Goal: Find specific page/section: Find specific page/section

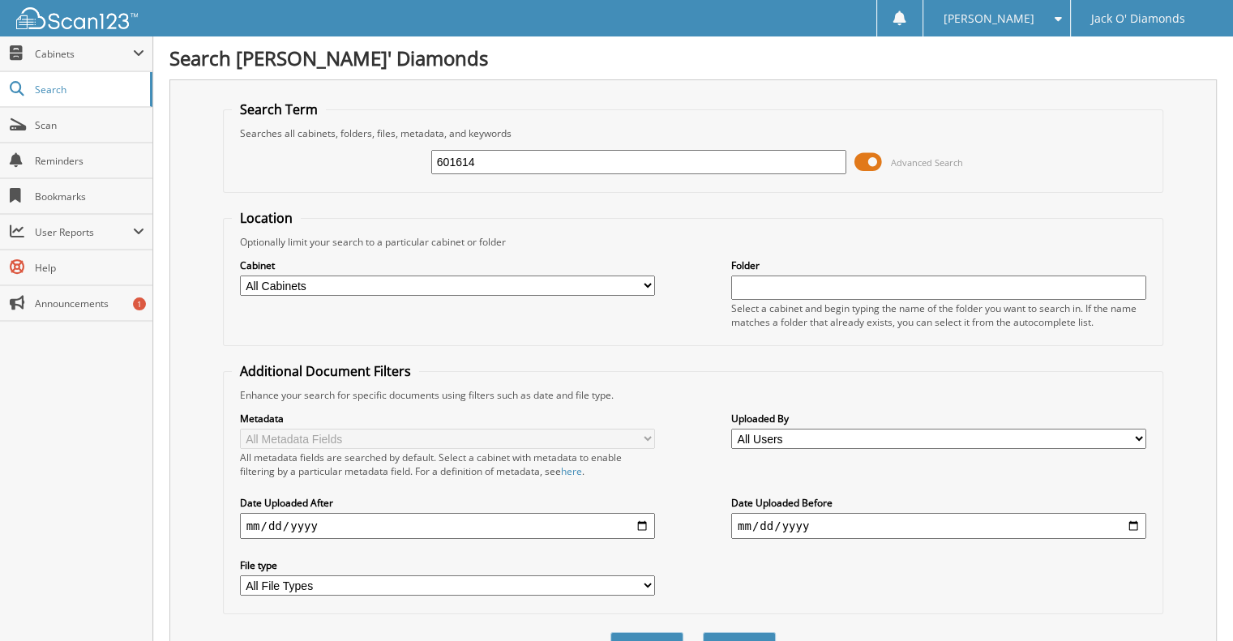
type input "601614"
click at [703, 633] on button "Search" at bounding box center [739, 648] width 73 height 30
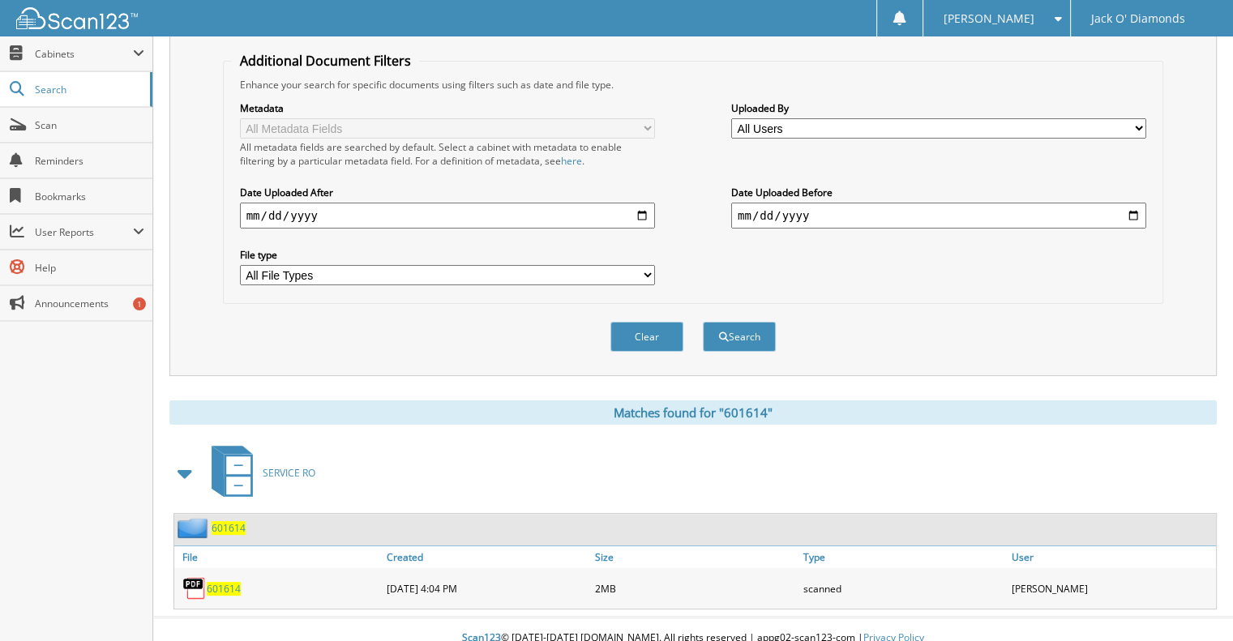
click at [234, 582] on span "601614" at bounding box center [224, 589] width 34 height 14
